Goal: Communication & Community: Answer question/provide support

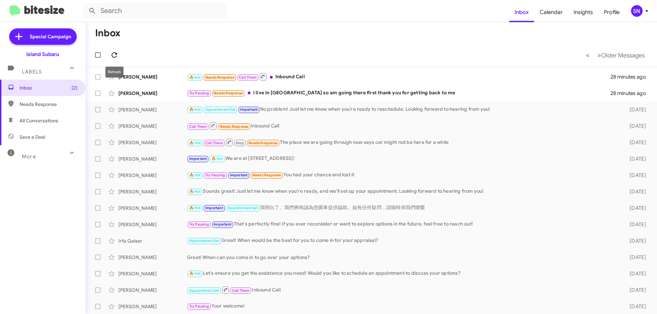
click at [117, 51] on button at bounding box center [114, 55] width 14 height 14
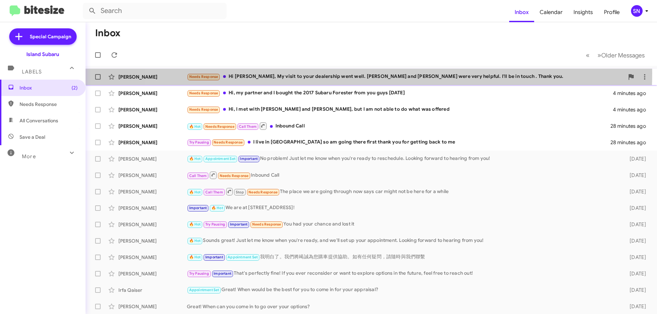
click at [355, 74] on div "Needs Response Hi [PERSON_NAME], My visit to your dealership went well. [PERSON…" at bounding box center [405, 77] width 437 height 8
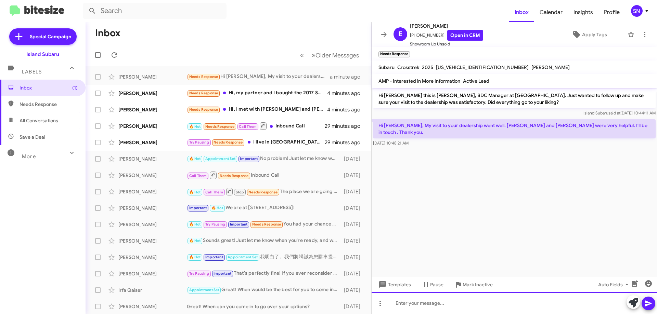
click at [437, 299] on div at bounding box center [513, 303] width 285 height 22
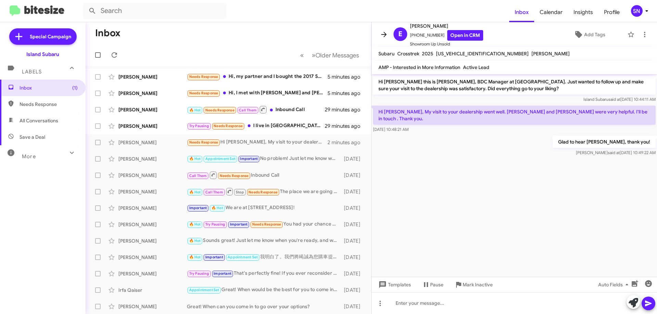
click at [381, 35] on icon at bounding box center [384, 34] width 8 height 8
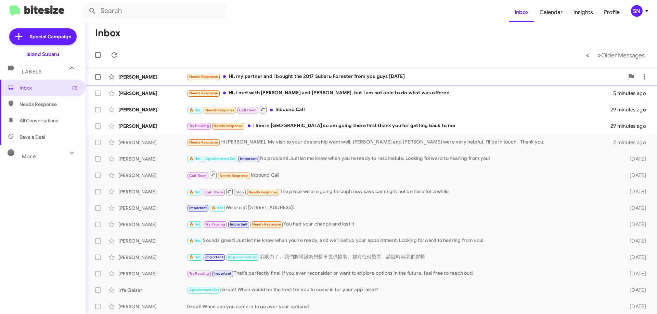
click at [304, 75] on div "Needs Response Hi, my partner and I bought the 2017 Subaru Forester from you gu…" at bounding box center [405, 77] width 437 height 8
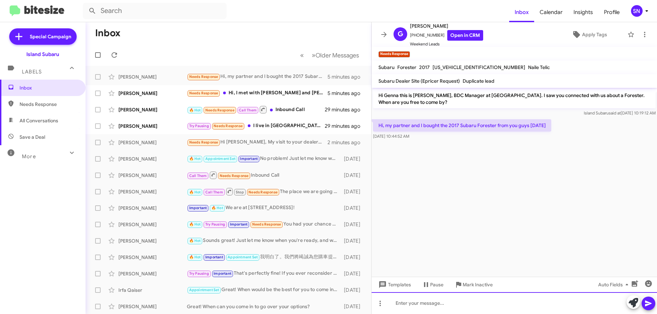
click at [426, 303] on div at bounding box center [513, 303] width 285 height 22
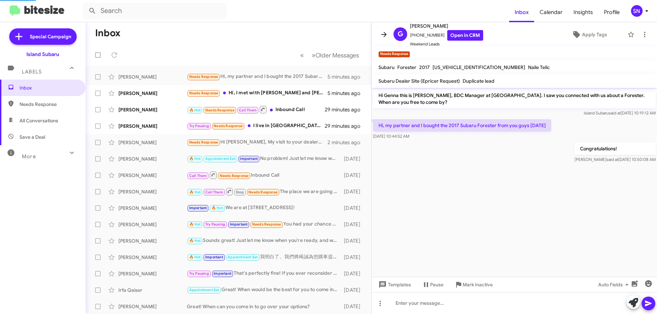
click at [382, 32] on icon at bounding box center [384, 34] width 8 height 8
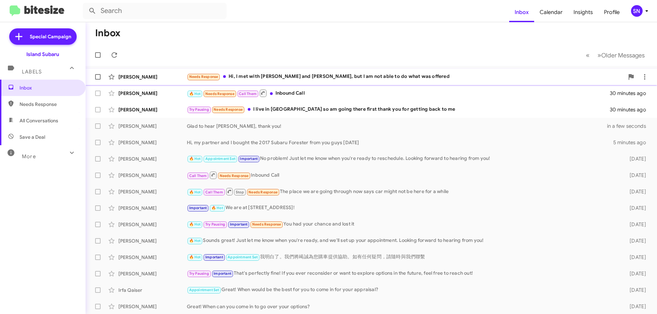
click at [375, 74] on div "Needs Response Hi, I met with [PERSON_NAME] and [PERSON_NAME], but I am not abl…" at bounding box center [405, 77] width 437 height 8
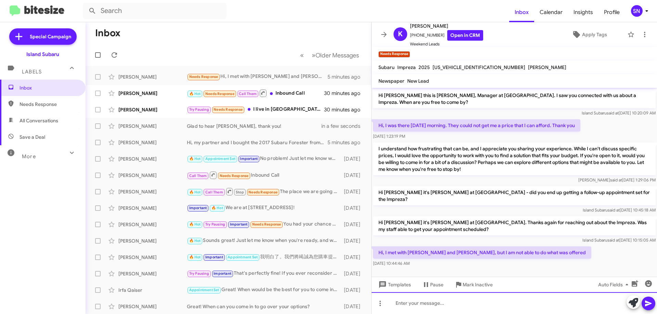
click at [445, 302] on div at bounding box center [513, 303] width 285 height 22
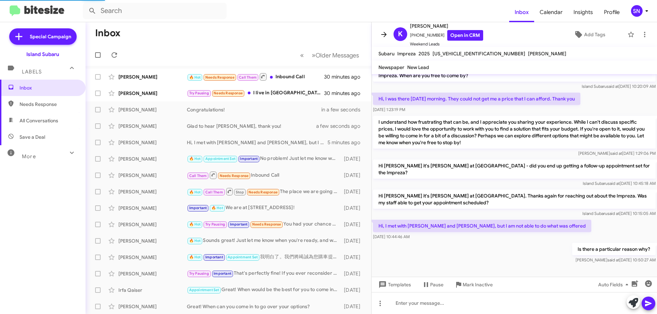
scroll to position [6, 0]
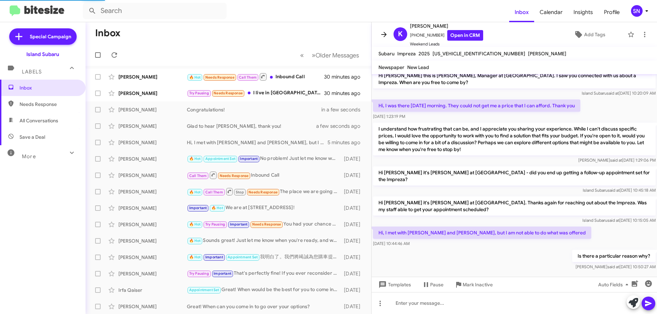
click at [385, 35] on icon at bounding box center [383, 34] width 5 height 5
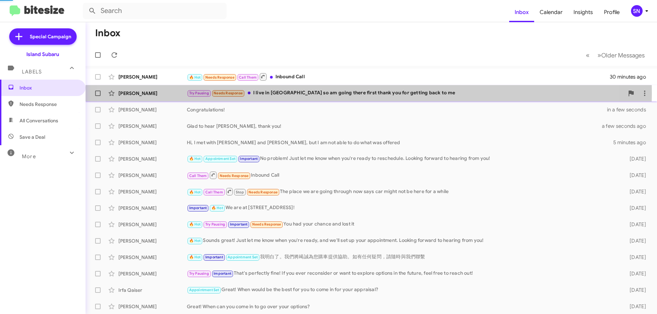
click at [331, 94] on div "Try Pausing Needs Response I live in [GEOGRAPHIC_DATA] so am going there first …" at bounding box center [405, 93] width 437 height 8
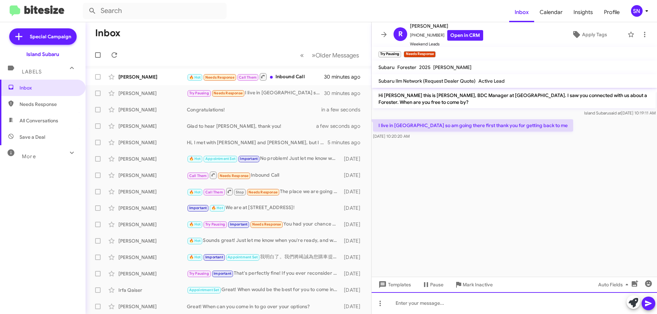
click at [439, 308] on div at bounding box center [513, 303] width 285 height 22
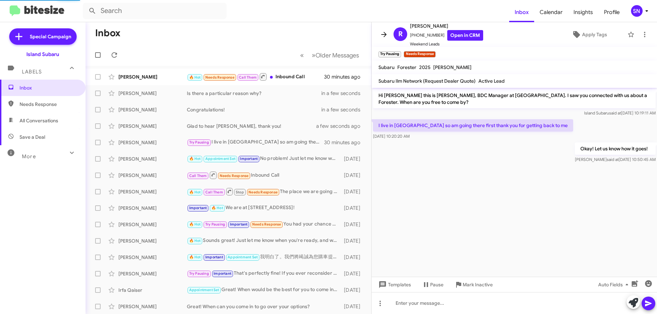
click at [386, 30] on button at bounding box center [384, 35] width 14 height 14
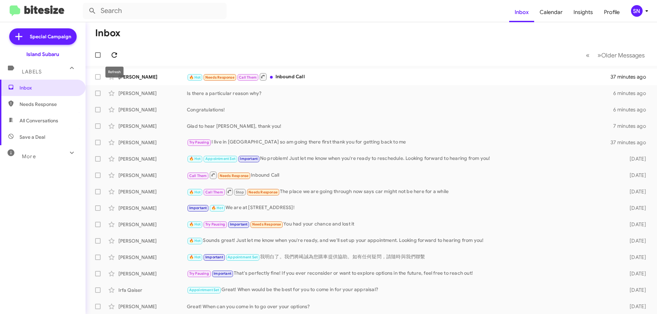
click at [115, 51] on button at bounding box center [114, 55] width 14 height 14
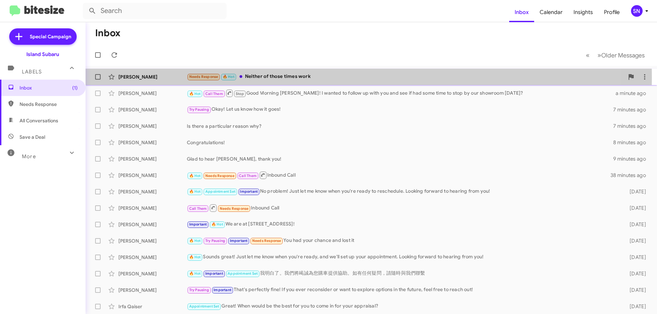
click at [288, 77] on div "Needs Response 🔥 Hot Neither of those times work" at bounding box center [405, 77] width 437 height 8
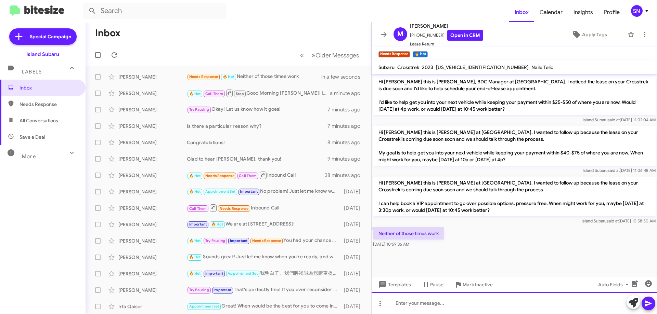
click at [426, 314] on div at bounding box center [513, 303] width 285 height 22
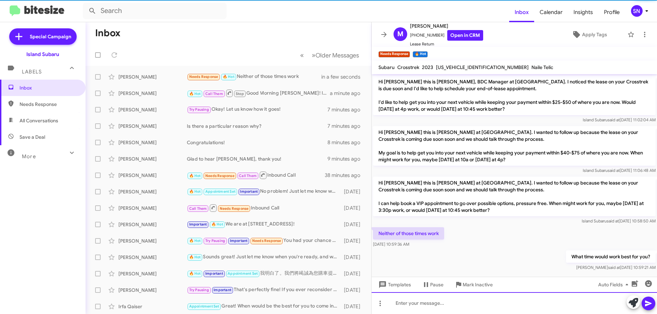
scroll to position [4, 0]
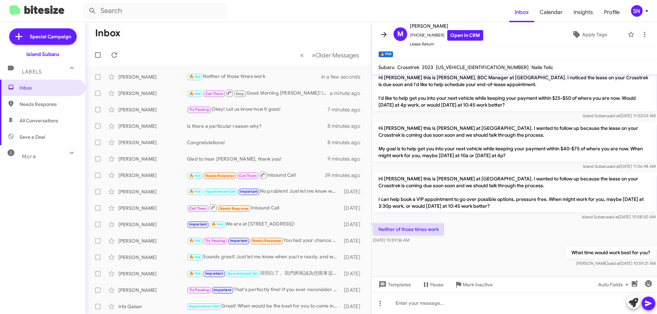
click at [385, 31] on icon at bounding box center [384, 34] width 8 height 8
